Goal: Task Accomplishment & Management: Use online tool/utility

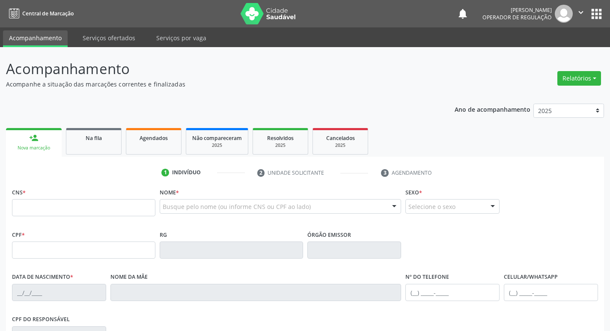
click at [74, 156] on ul "person_add Nova marcação Na fila Agendados Não compareceram 2025 Resolvidos 202…" at bounding box center [305, 141] width 598 height 31
click at [87, 148] on link "Na fila" at bounding box center [94, 141] width 56 height 27
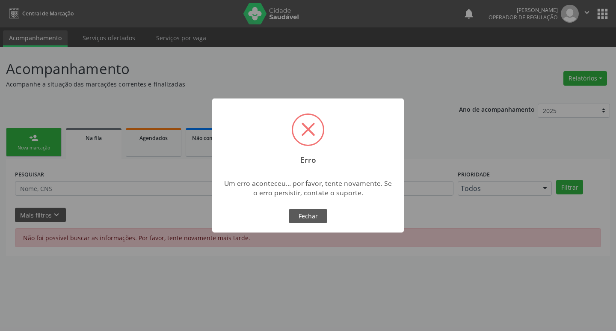
click at [316, 224] on div "OK No Fechar" at bounding box center [308, 216] width 42 height 18
click at [318, 215] on button "Fechar" at bounding box center [308, 216] width 39 height 15
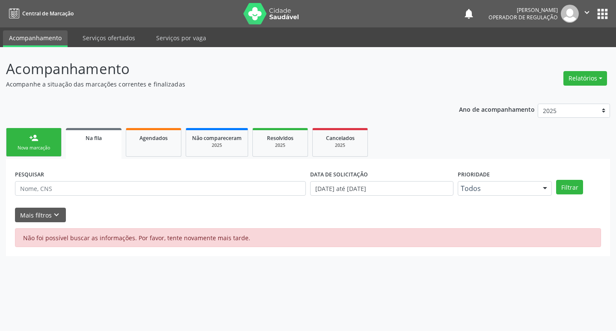
click at [26, 148] on div "Nova marcação" at bounding box center [33, 148] width 43 height 6
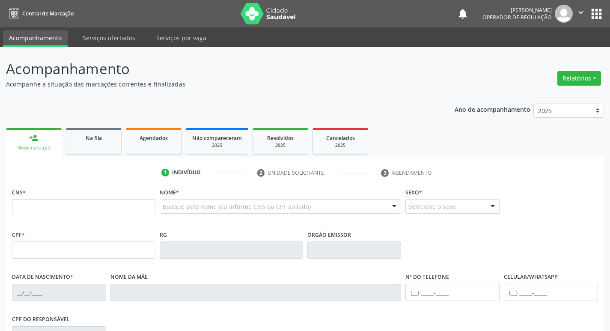
click at [296, 74] on p "Acompanhamento" at bounding box center [215, 68] width 419 height 21
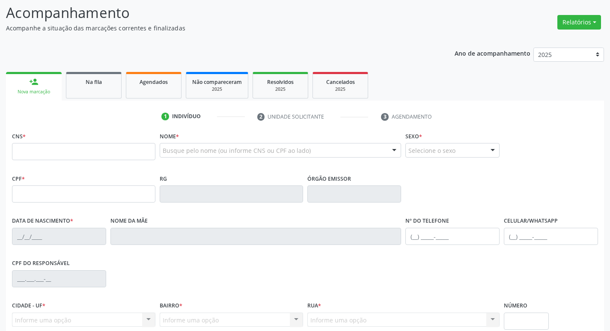
scroll to position [48, 0]
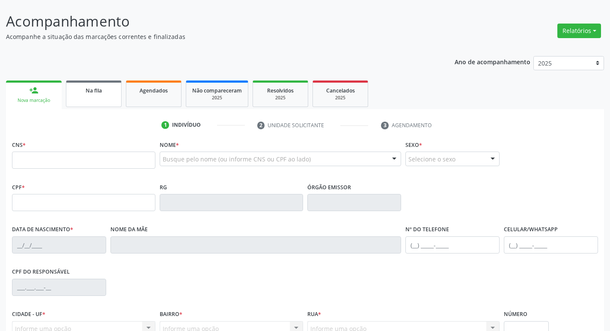
click at [88, 88] on span "Na fila" at bounding box center [94, 90] width 16 height 7
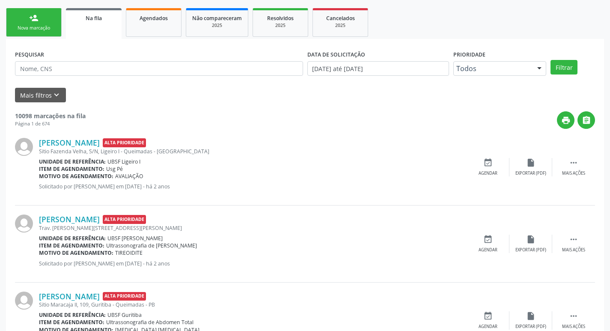
scroll to position [0, 0]
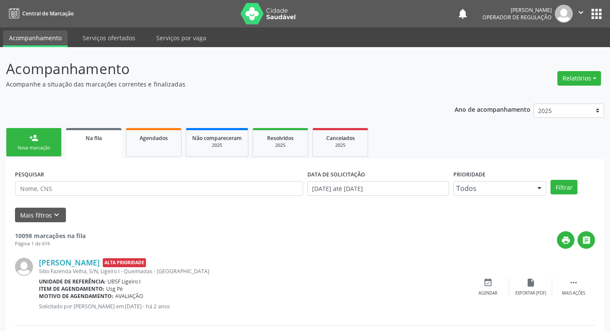
click at [143, 131] on link "Agendados" at bounding box center [154, 142] width 56 height 29
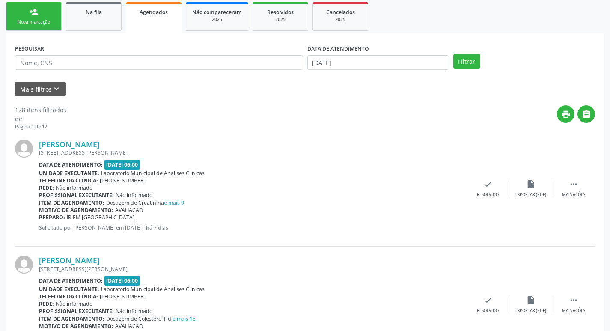
scroll to position [128, 0]
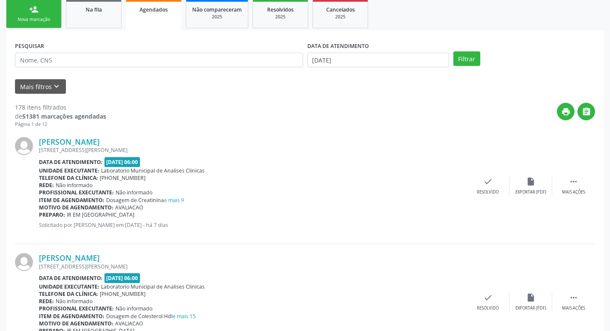
click at [47, 14] on link "person_add Nova marcação" at bounding box center [34, 14] width 56 height 29
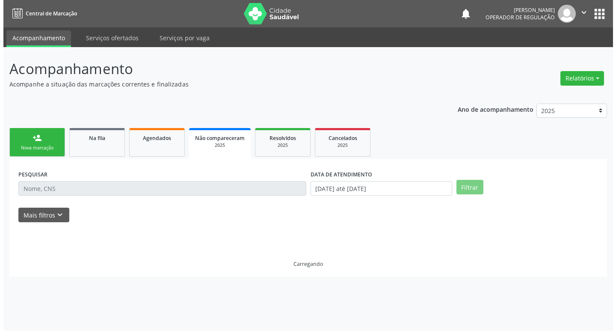
scroll to position [0, 0]
